Goal: Task Accomplishment & Management: Use online tool/utility

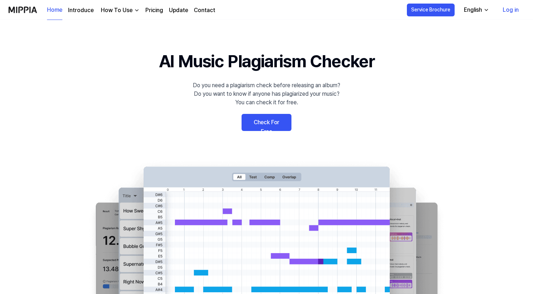
click at [259, 121] on link "Check For Free" at bounding box center [267, 122] width 50 height 17
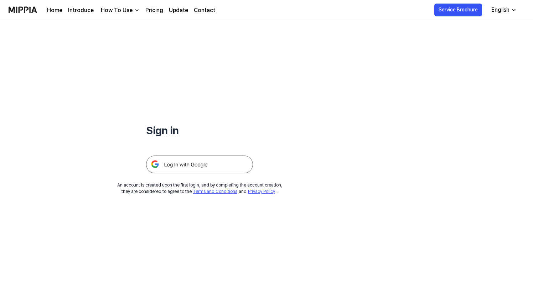
click at [237, 161] on img at bounding box center [199, 165] width 107 height 18
